Goal: Information Seeking & Learning: Learn about a topic

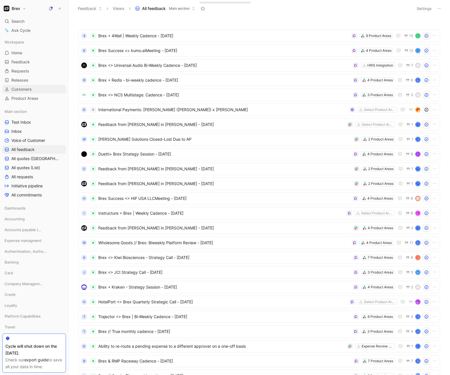
click at [22, 91] on span "Customers" at bounding box center [21, 89] width 20 height 6
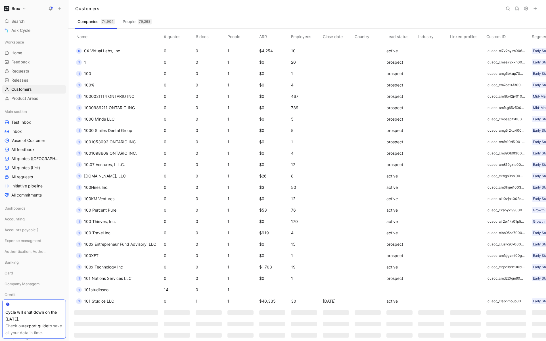
scroll to position [192, 0]
click at [109, 299] on span "101 Studios LLC" at bounding box center [99, 300] width 30 height 5
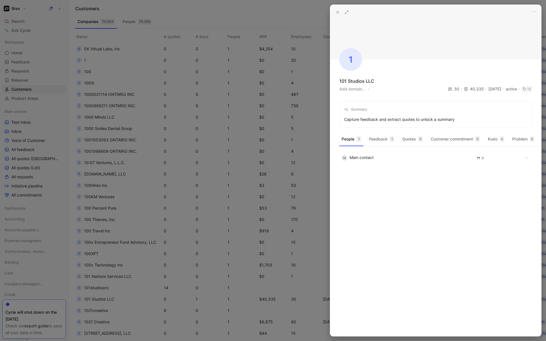
click at [338, 12] on use at bounding box center [338, 12] width 2 height 2
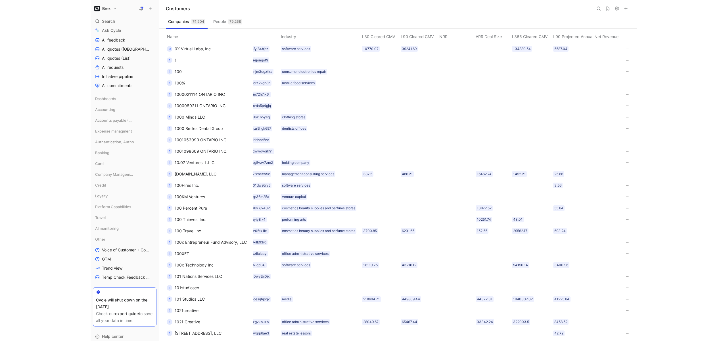
scroll to position [123, 0]
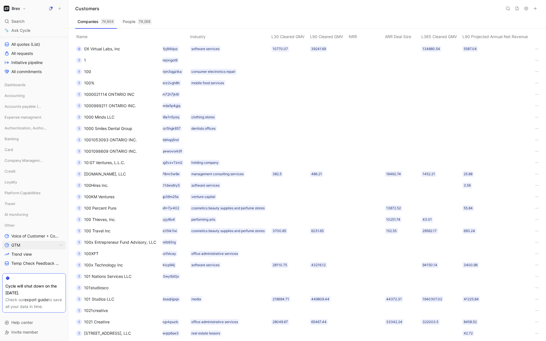
click at [17, 244] on span "GTM" at bounding box center [15, 245] width 9 height 6
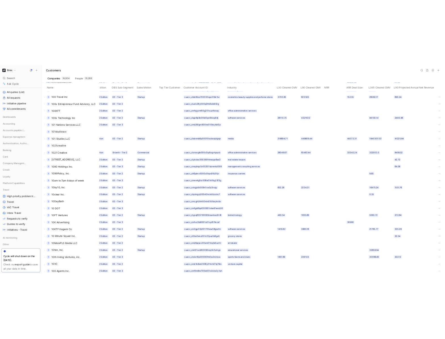
scroll to position [380, 433]
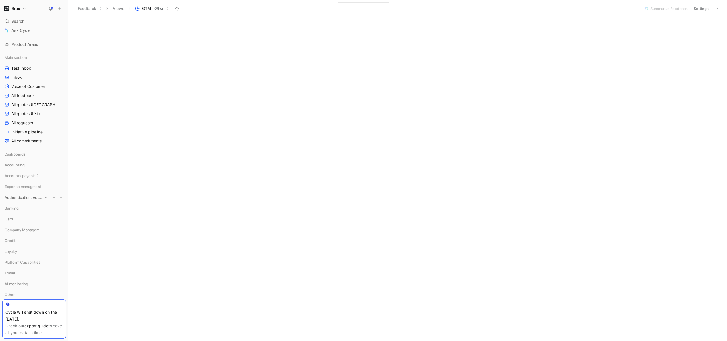
scroll to position [123, 0]
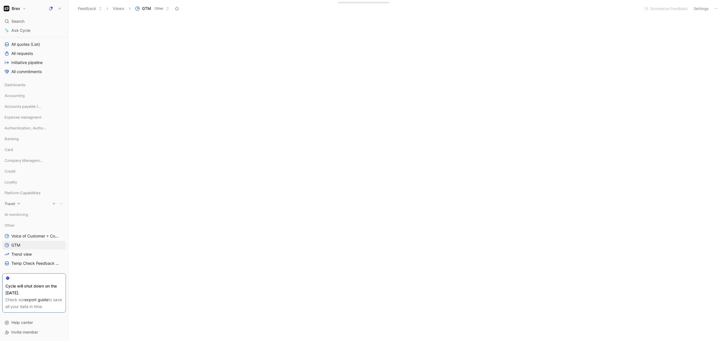
click at [19, 204] on icon at bounding box center [19, 203] width 4 height 4
click at [16, 233] on span "VoC Travel" at bounding box center [21, 233] width 20 height 6
click at [546, 168] on div "Initializing..." at bounding box center [397, 119] width 659 height 405
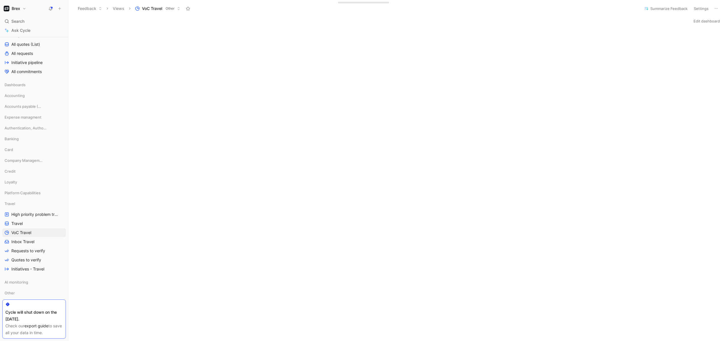
click at [546, 18] on button "Edit dashboard" at bounding box center [707, 21] width 32 height 8
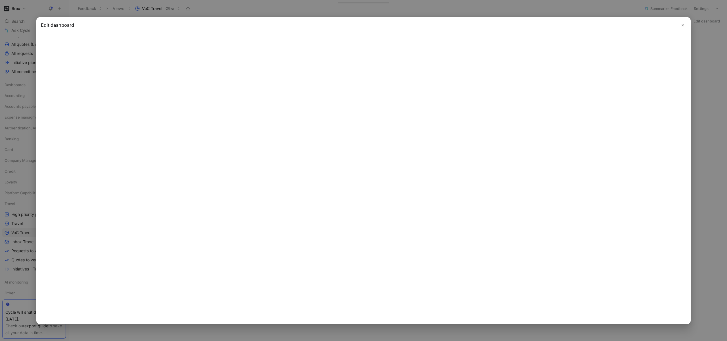
click at [546, 23] on icon "Close" at bounding box center [683, 25] width 4 height 4
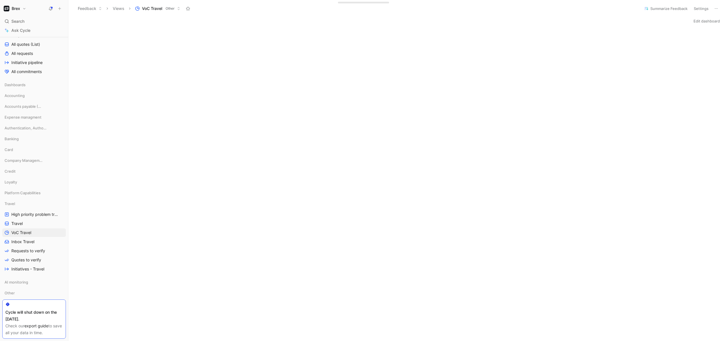
scroll to position [176, 0]
click at [165, 262] on div "Edit dashboard" at bounding box center [397, 91] width 659 height 500
click at [192, 284] on div "Edit dashboard" at bounding box center [397, 91] width 659 height 500
click at [147, 296] on div "Edit dashboard" at bounding box center [397, 107] width 659 height 500
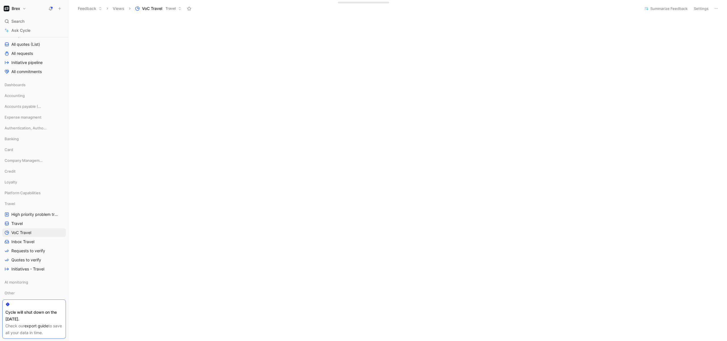
click at [545, 138] on div "Initializing..." at bounding box center [397, 70] width 659 height 405
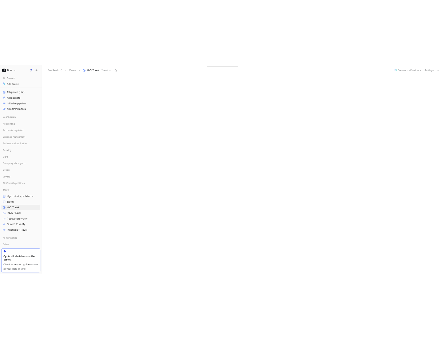
scroll to position [157, 0]
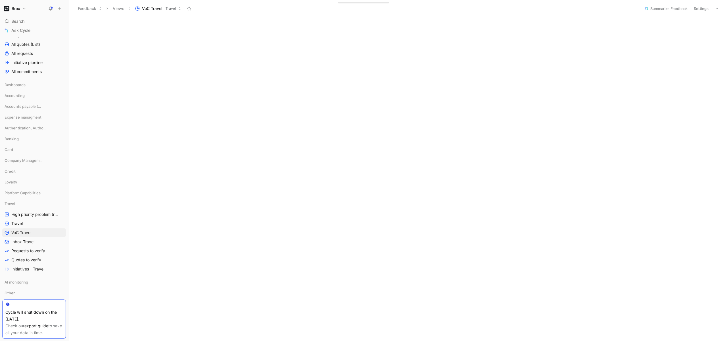
click at [311, 294] on div "Edit dashboard" at bounding box center [397, 110] width 659 height 500
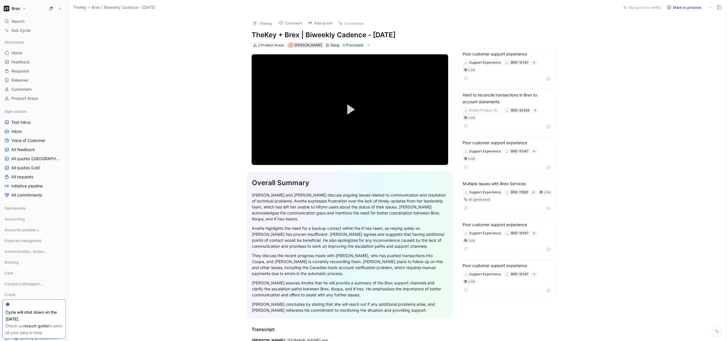
click at [291, 43] on div at bounding box center [291, 45] width 5 height 5
type input "ada"
click at [304, 68] on mark "Ada" at bounding box center [302, 67] width 8 height 5
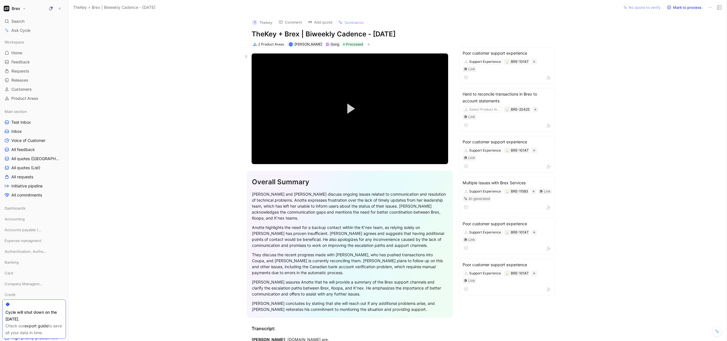
scroll to position [1, 0]
click at [21, 88] on span "Customers" at bounding box center [21, 89] width 20 height 6
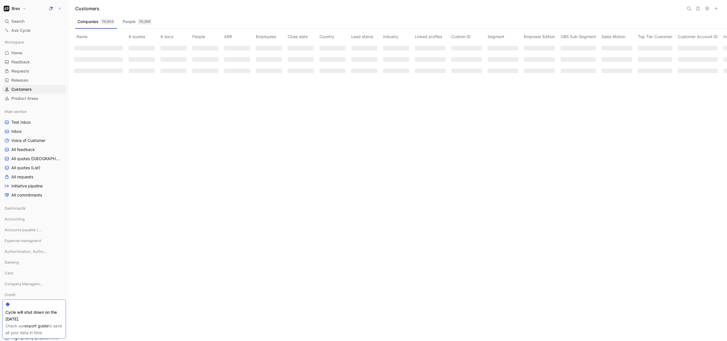
click at [686, 8] on button at bounding box center [689, 9] width 8 height 8
click at [664, 7] on input "brex" at bounding box center [654, 8] width 64 height 7
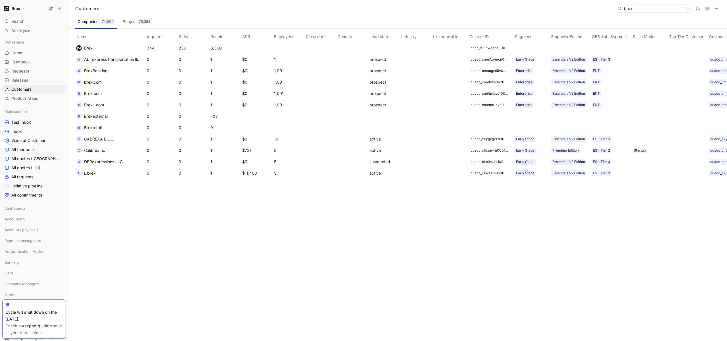
type input "brex"
click at [92, 48] on mark "Brex" at bounding box center [88, 47] width 9 height 5
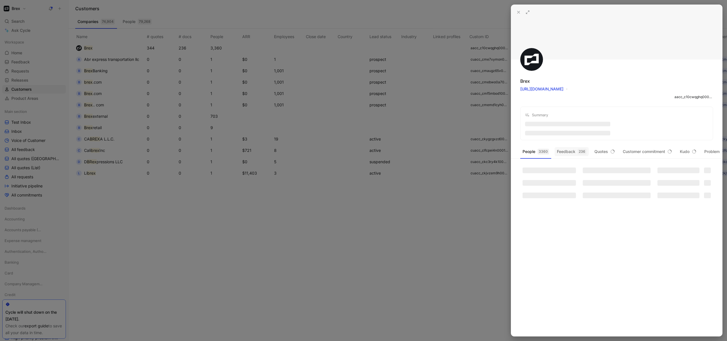
click at [568, 153] on button "Feedback 236" at bounding box center [572, 151] width 34 height 9
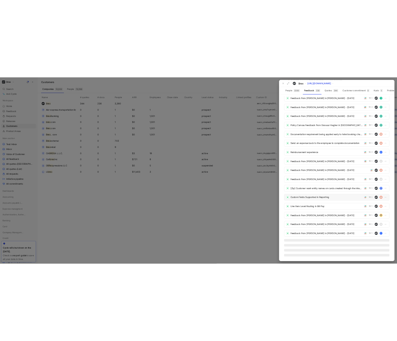
scroll to position [2405, 0]
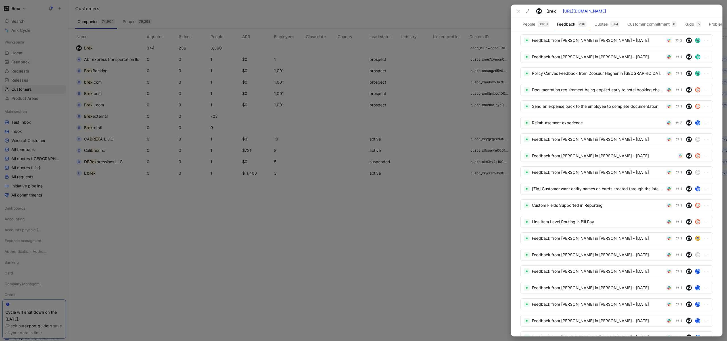
click at [297, 244] on div at bounding box center [363, 170] width 727 height 341
